Goal: Task Accomplishment & Management: Complete application form

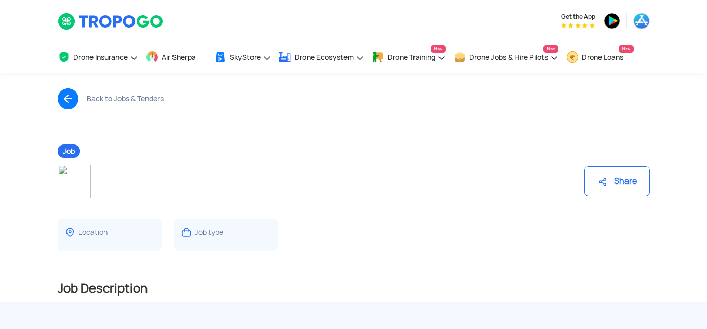
click at [117, 148] on div "Job" at bounding box center [354, 151] width 608 height 10
click at [303, 162] on div "Share" at bounding box center [354, 177] width 608 height 42
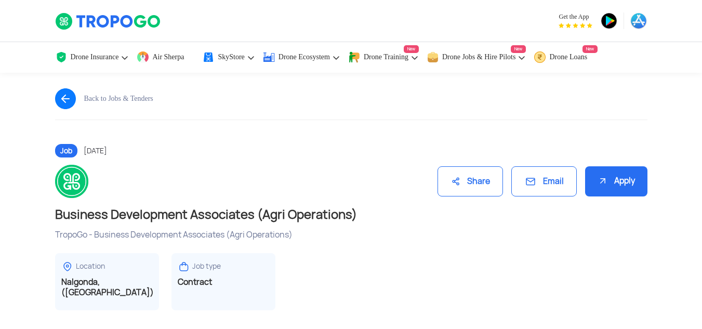
click at [607, 176] on div "Apply" at bounding box center [616, 181] width 62 height 31
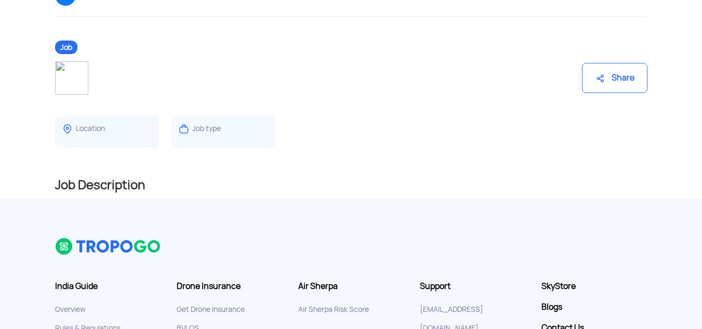
scroll to position [104, 0]
click at [88, 183] on h2 "Job Description" at bounding box center [351, 184] width 592 height 17
click at [86, 188] on h2 "Job Description" at bounding box center [351, 184] width 592 height 17
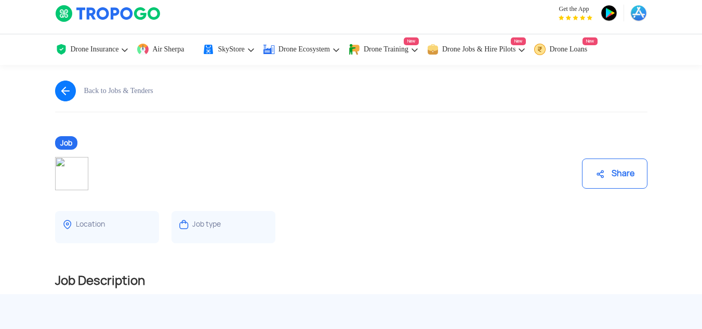
scroll to position [0, 0]
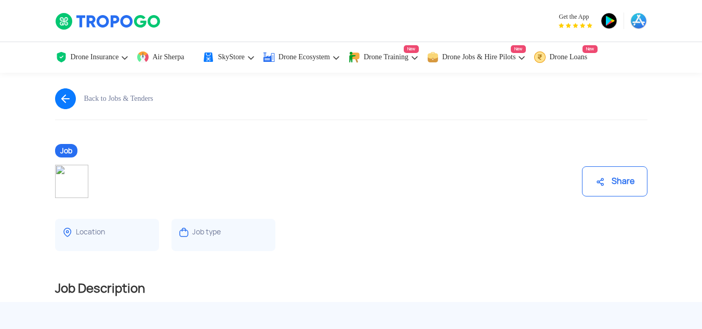
click at [57, 150] on span "Job" at bounding box center [66, 151] width 22 height 14
click at [181, 230] on img at bounding box center [184, 232] width 12 height 12
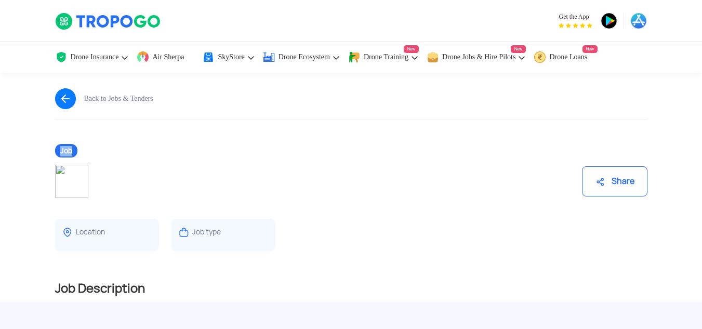
click at [181, 230] on img at bounding box center [184, 232] width 12 height 12
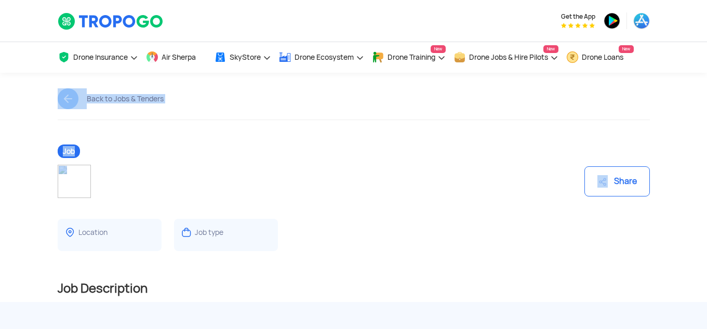
drag, startPoint x: 375, startPoint y: 157, endPoint x: 328, endPoint y: 144, distance: 48.5
click at [328, 144] on section "Back to Jobs & Tenders Job Share Location Job type Share Job Description" at bounding box center [353, 187] width 707 height 229
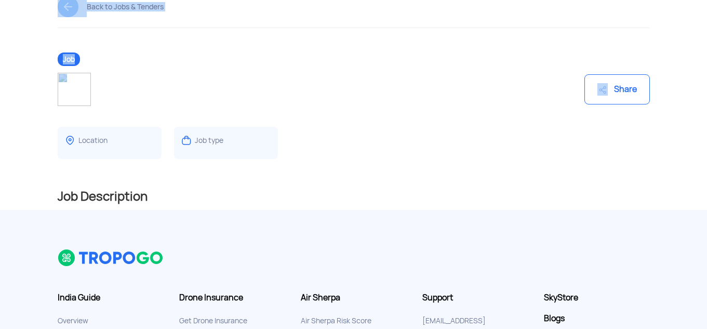
scroll to position [87, 0]
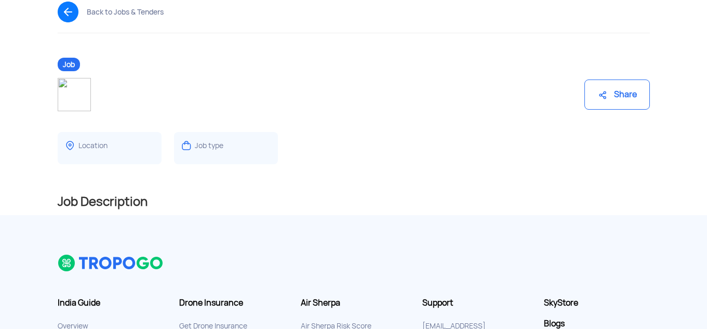
click at [133, 190] on div "Job Description" at bounding box center [354, 193] width 608 height 43
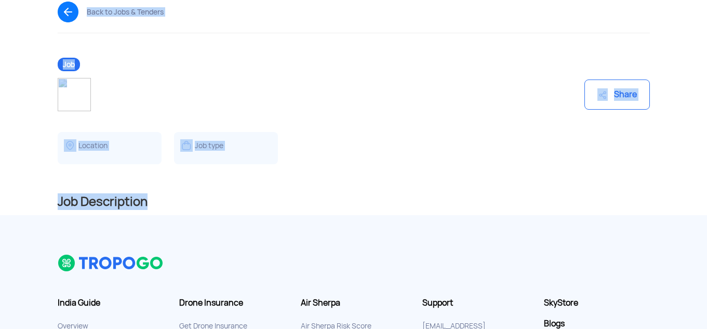
scroll to position [68, 0]
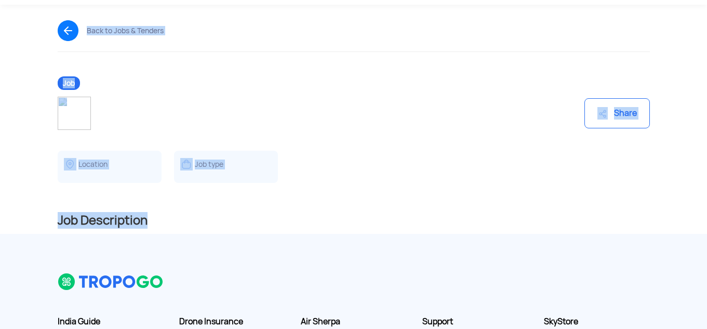
drag, startPoint x: 133, startPoint y: 190, endPoint x: 141, endPoint y: 34, distance: 156.1
click at [141, 34] on section "Back to Jobs & Tenders Job Share Location Job type Share Job Description" at bounding box center [353, 119] width 707 height 229
click at [220, 33] on div "Back to Jobs & Tenders" at bounding box center [354, 30] width 592 height 21
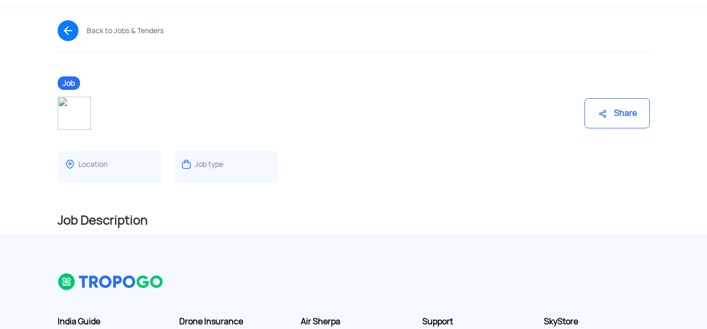
scroll to position [0, 0]
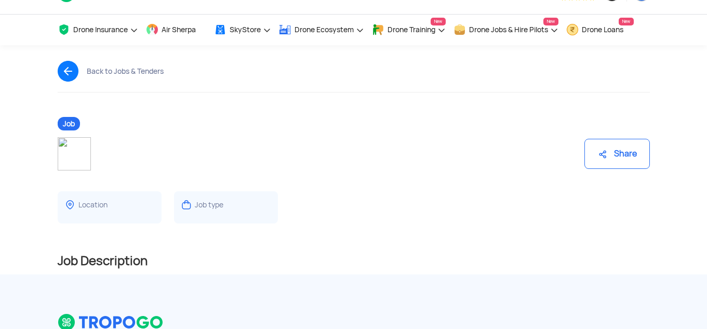
scroll to position [30, 0]
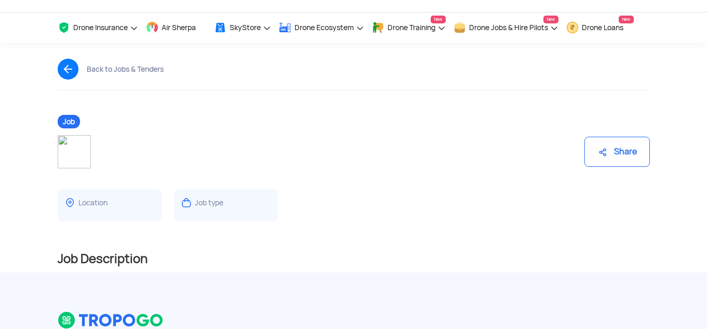
click at [150, 76] on div "Back to Jobs & Tenders" at bounding box center [354, 69] width 592 height 21
click at [182, 118] on div "Job" at bounding box center [354, 121] width 608 height 10
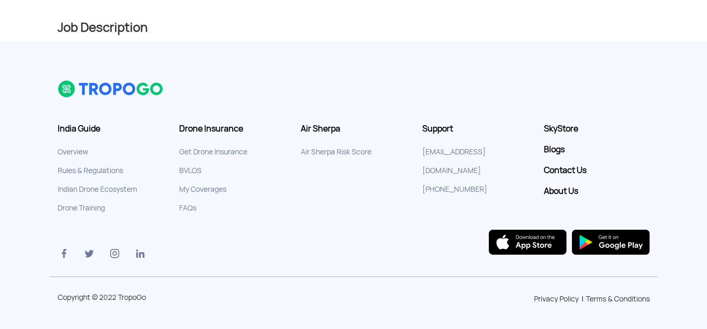
scroll to position [0, 0]
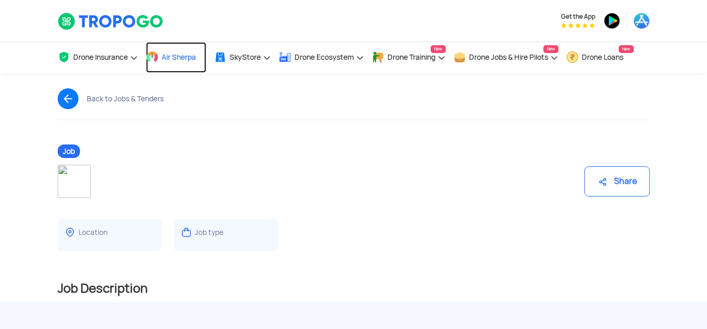
click at [187, 55] on span "Air Sherpa" at bounding box center [179, 57] width 34 height 8
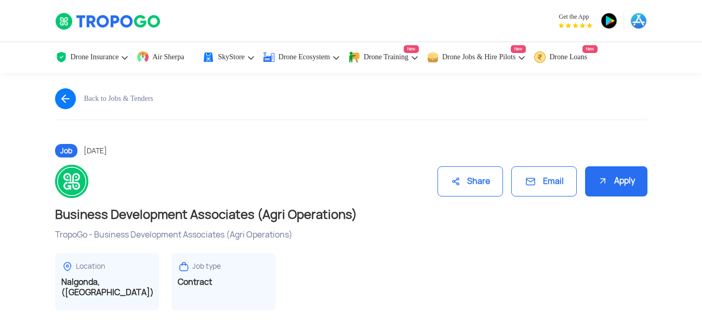
click at [317, 163] on div "Share Email Apply" at bounding box center [351, 177] width 608 height 42
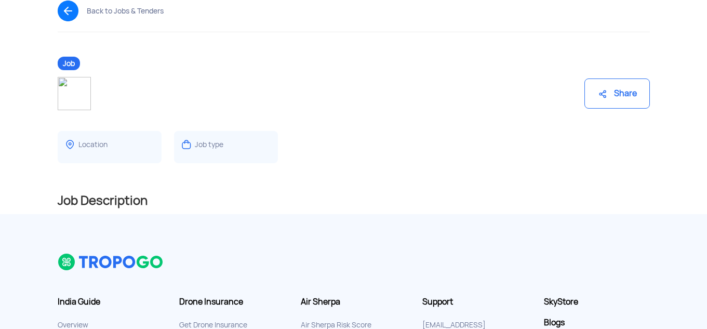
scroll to position [89, 0]
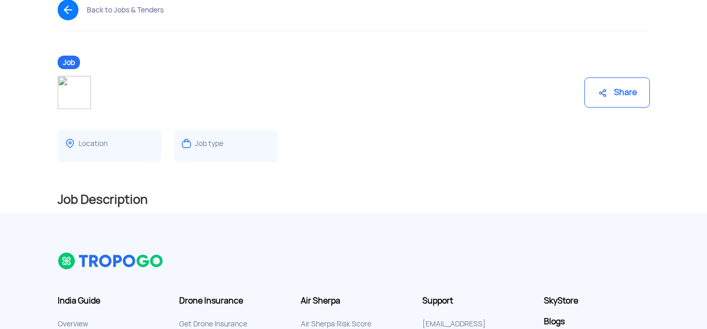
click at [201, 144] on div "Job type" at bounding box center [209, 144] width 29 height 10
drag, startPoint x: 201, startPoint y: 144, endPoint x: 124, endPoint y: 207, distance: 99.2
click at [124, 207] on div "Job Share Location Job type Share Job Description" at bounding box center [354, 135] width 608 height 156
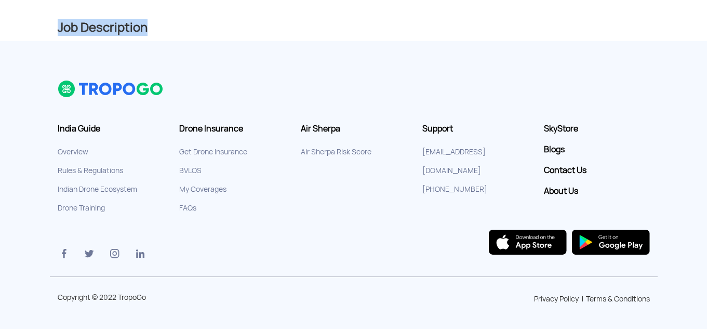
scroll to position [0, 0]
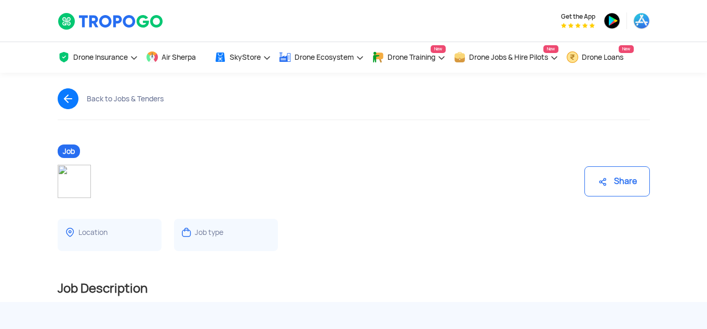
click at [445, 195] on div "Share" at bounding box center [354, 181] width 592 height 33
click at [307, 162] on div "Share" at bounding box center [354, 177] width 608 height 42
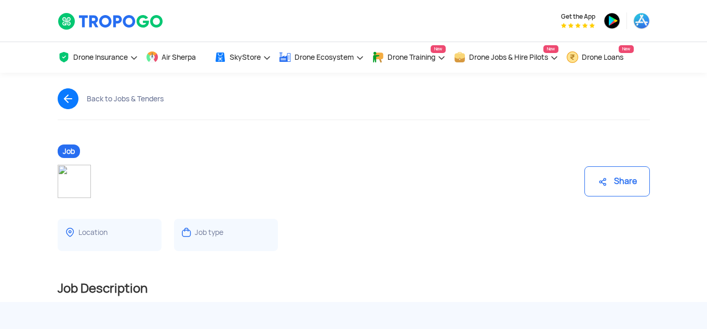
click at [609, 184] on div "Share" at bounding box center [616, 181] width 65 height 30
click at [54, 188] on div "Share" at bounding box center [354, 177] width 608 height 42
drag, startPoint x: 54, startPoint y: 188, endPoint x: 68, endPoint y: 194, distance: 14.7
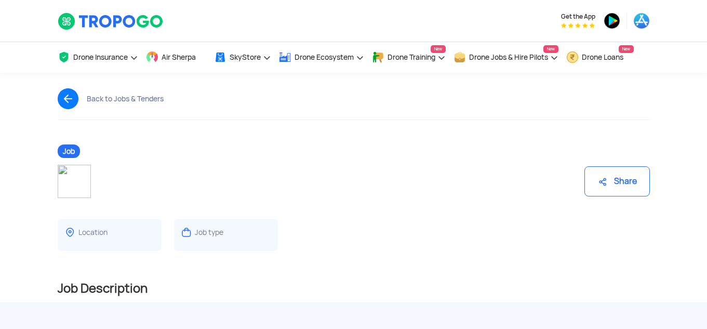
click at [68, 194] on div "Share" at bounding box center [354, 177] width 608 height 42
click at [68, 194] on img at bounding box center [74, 181] width 33 height 33
click at [134, 23] on img at bounding box center [111, 21] width 106 height 18
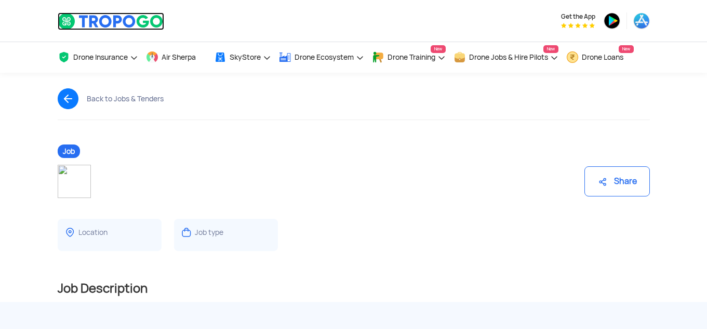
click at [134, 23] on img at bounding box center [111, 21] width 106 height 18
click at [606, 24] on img at bounding box center [612, 20] width 17 height 17
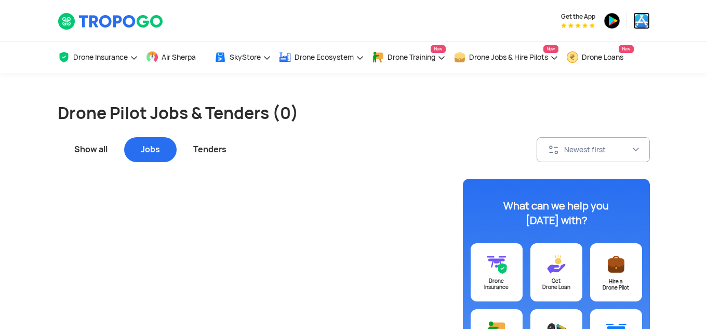
click at [637, 21] on img at bounding box center [641, 20] width 17 height 17
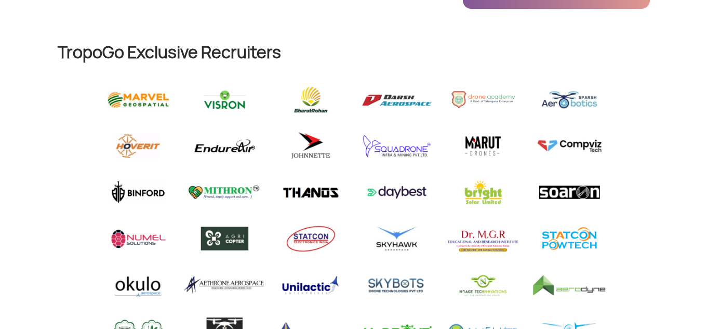
scroll to position [529, 0]
click at [322, 193] on img at bounding box center [310, 192] width 81 height 30
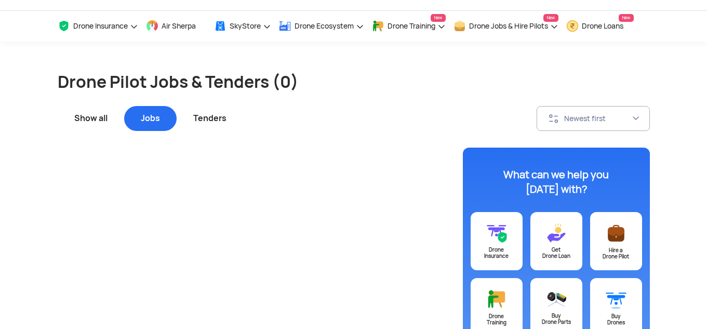
scroll to position [0, 0]
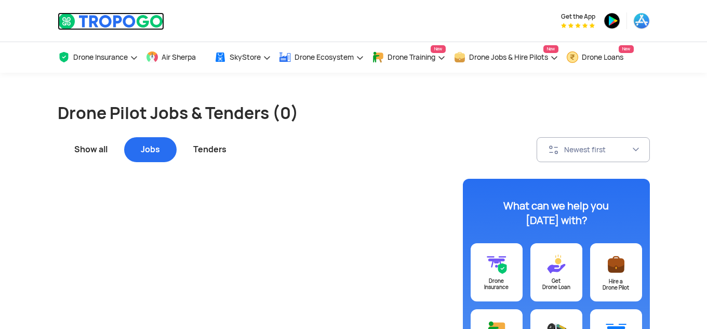
click at [110, 16] on img at bounding box center [111, 21] width 106 height 18
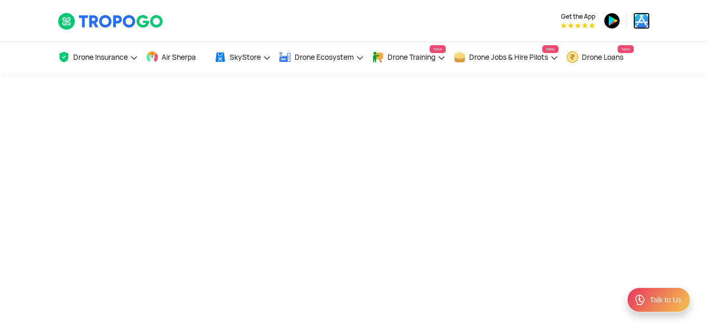
click at [644, 28] on img at bounding box center [641, 20] width 17 height 17
